Goal: Register for event/course

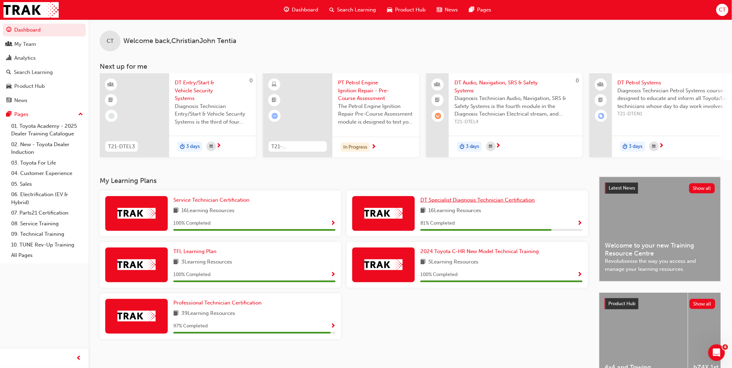
click at [456, 202] on span "DT Specialist Diagnosis Technician Certification" at bounding box center [477, 200] width 115 height 6
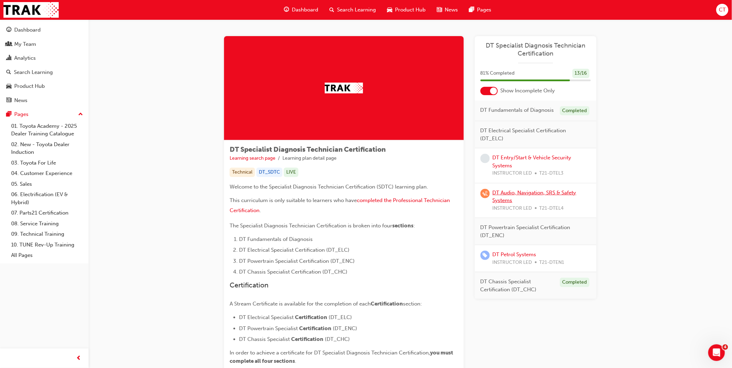
click at [498, 192] on link "DT Audio, Navigation, SRS & Safety Systems" at bounding box center [535, 197] width 84 height 14
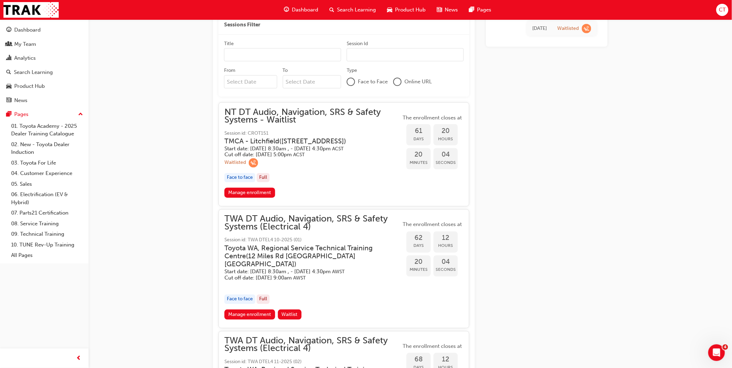
scroll to position [324, 0]
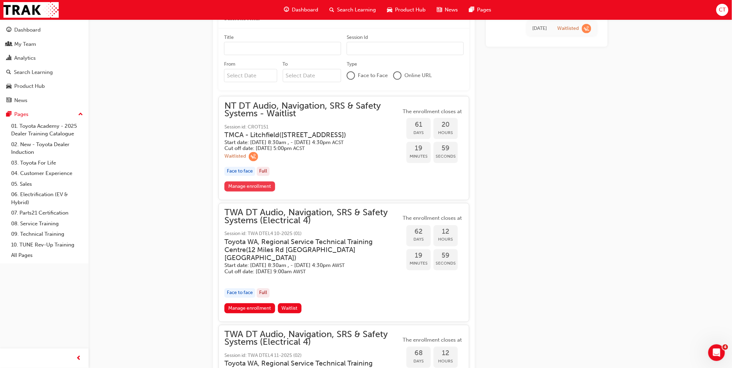
click at [259, 192] on link "Manage enrollment" at bounding box center [249, 187] width 51 height 10
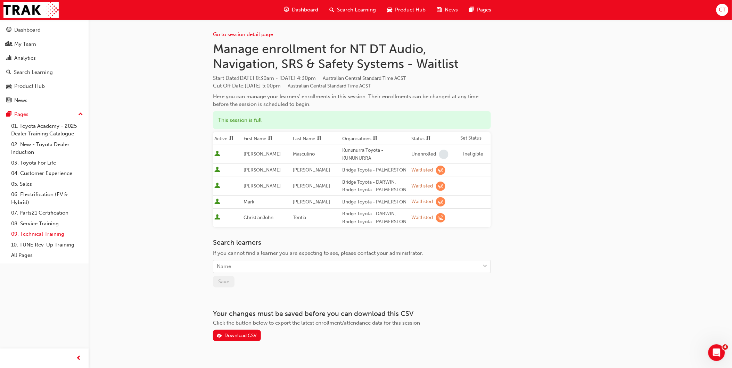
click at [34, 240] on link "09. Technical Training" at bounding box center [46, 234] width 77 height 11
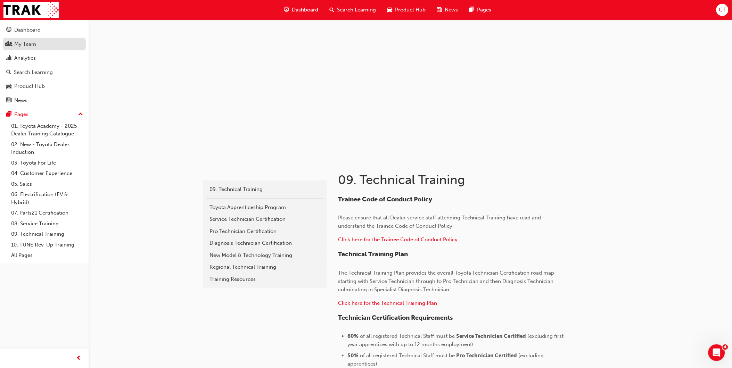
click at [34, 43] on div "My Team" at bounding box center [25, 44] width 22 height 8
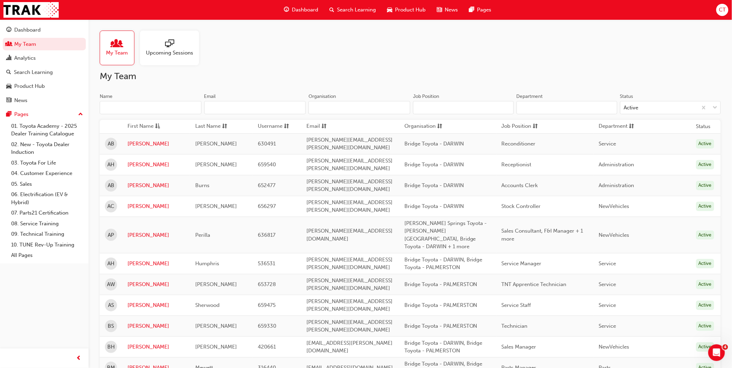
click at [169, 45] on span "sessionType_ONLINE_URL-icon" at bounding box center [169, 44] width 9 height 10
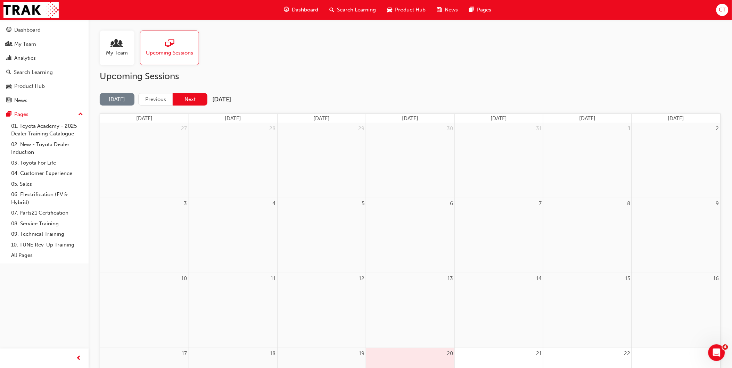
click at [192, 99] on button "Next" at bounding box center [190, 99] width 35 height 13
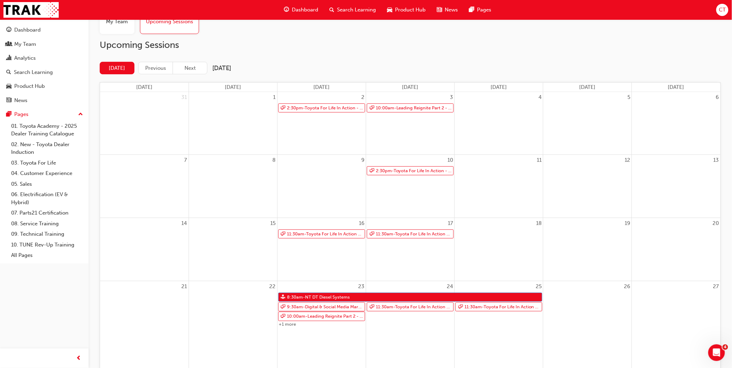
scroll to position [8, 0]
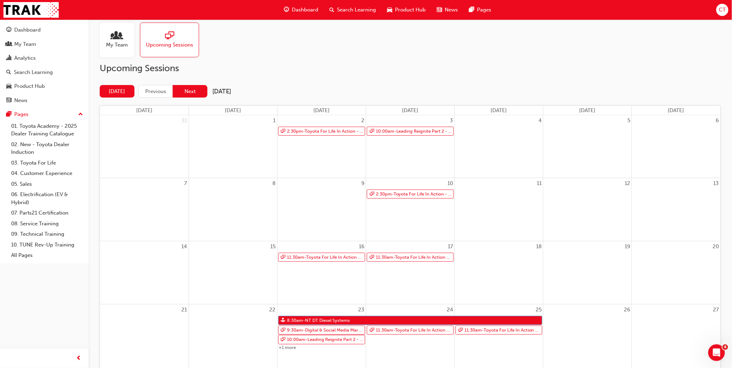
click at [198, 91] on button "Next" at bounding box center [190, 91] width 35 height 13
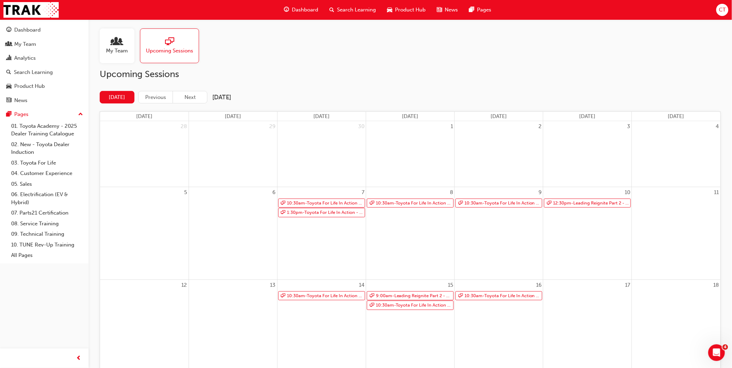
scroll to position [0, 0]
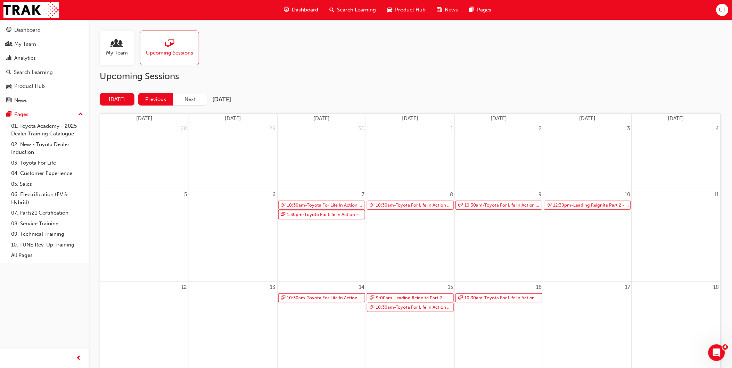
click at [155, 98] on button "Previous" at bounding box center [155, 99] width 35 height 13
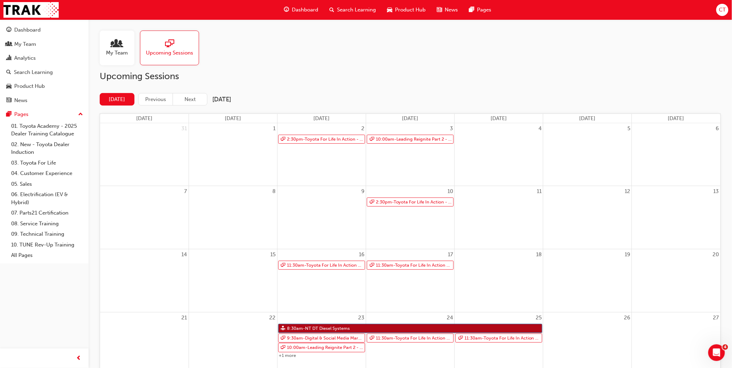
click at [414, 325] on link "8:30am - NT DT Diesel Systems" at bounding box center [410, 328] width 264 height 9
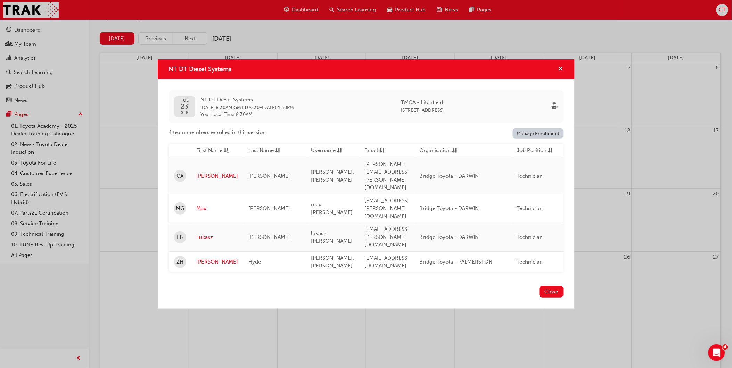
scroll to position [77, 0]
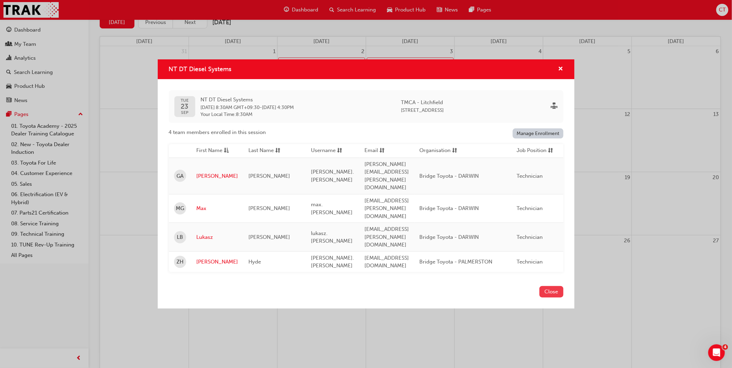
click at [544, 286] on button "Close" at bounding box center [551, 291] width 24 height 11
